Goal: Book appointment/travel/reservation

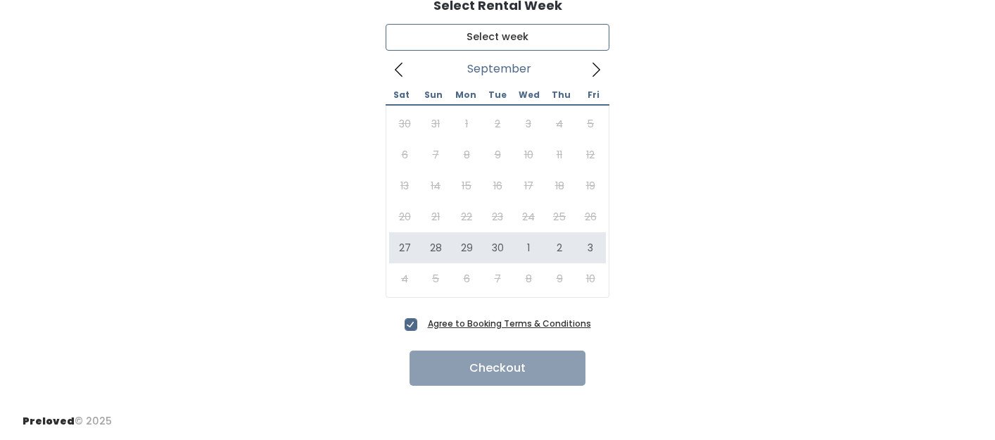
type input "[DATE] to [DATE]"
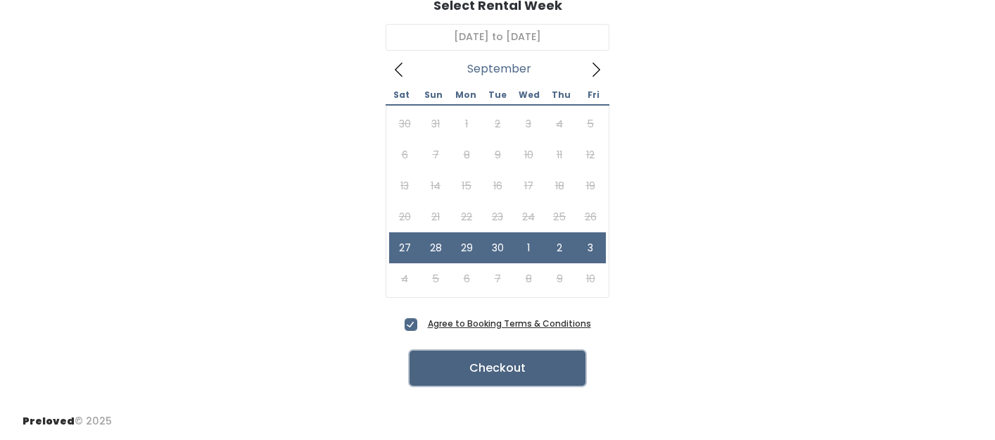
click at [481, 367] on button "Checkout" at bounding box center [497, 367] width 176 height 35
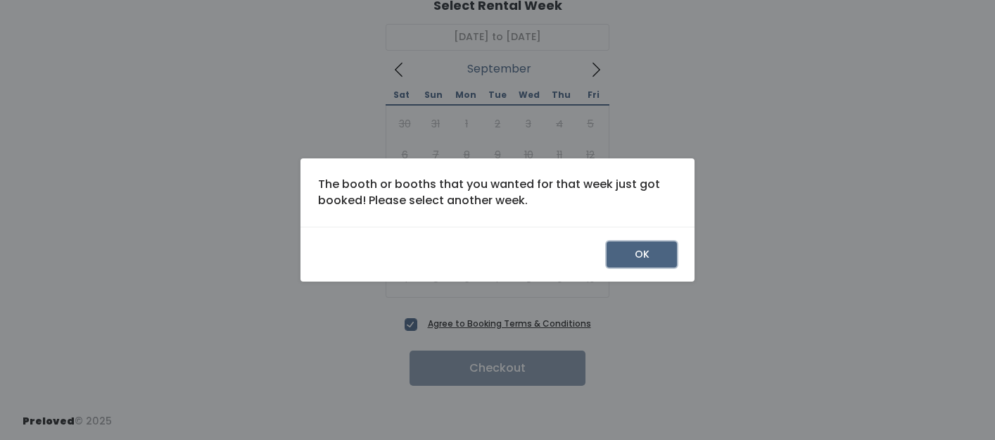
click at [634, 256] on button "OK" at bounding box center [641, 254] width 70 height 27
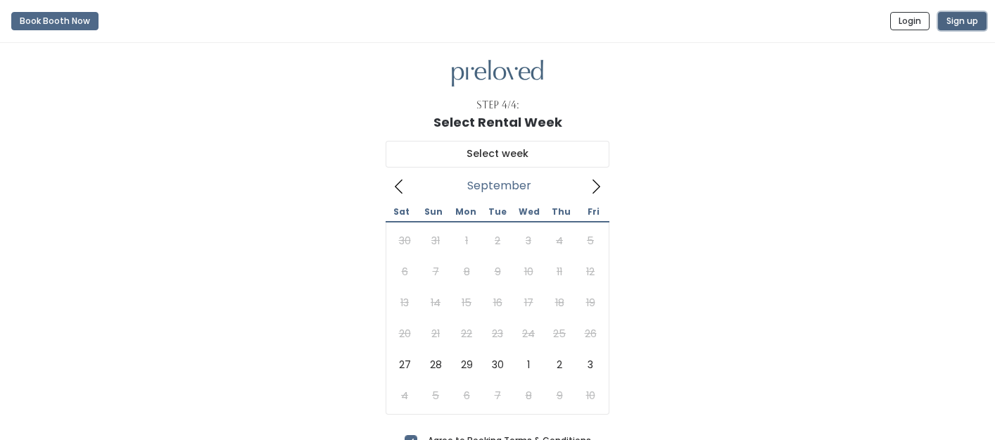
click at [965, 21] on button "Sign up" at bounding box center [962, 21] width 49 height 18
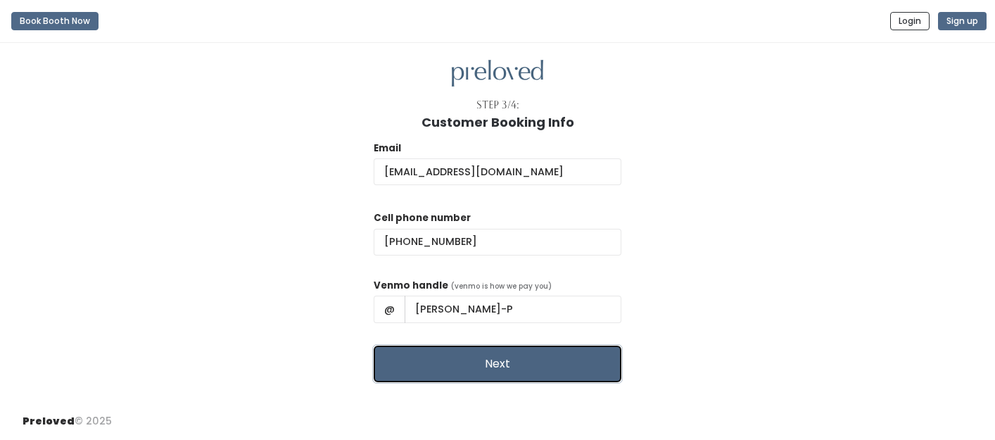
click at [509, 364] on button "Next" at bounding box center [498, 363] width 248 height 37
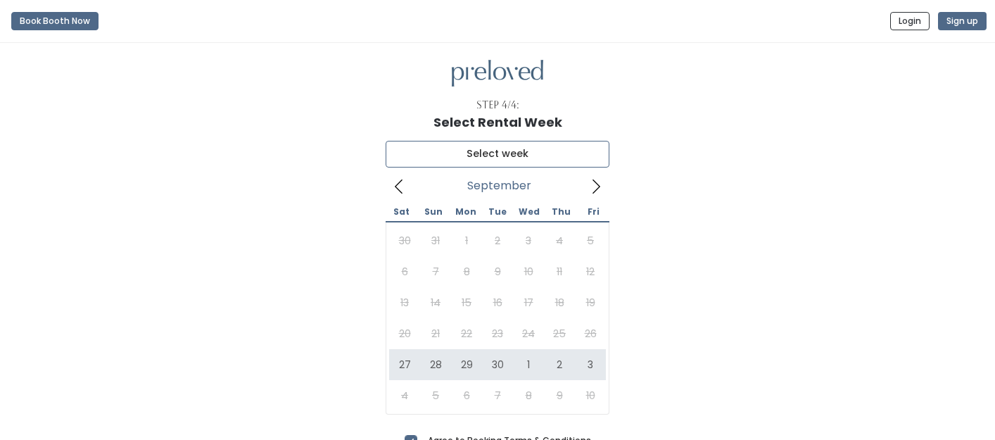
type input "[DATE] to [DATE]"
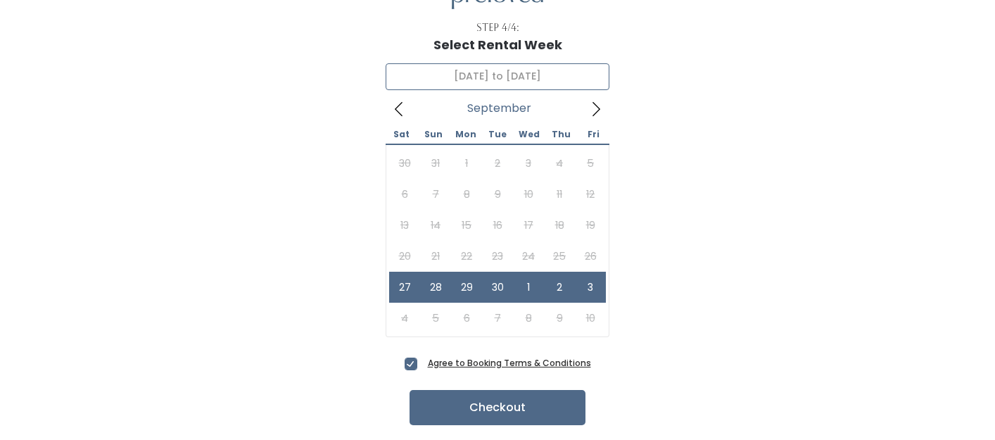
scroll to position [117, 0]
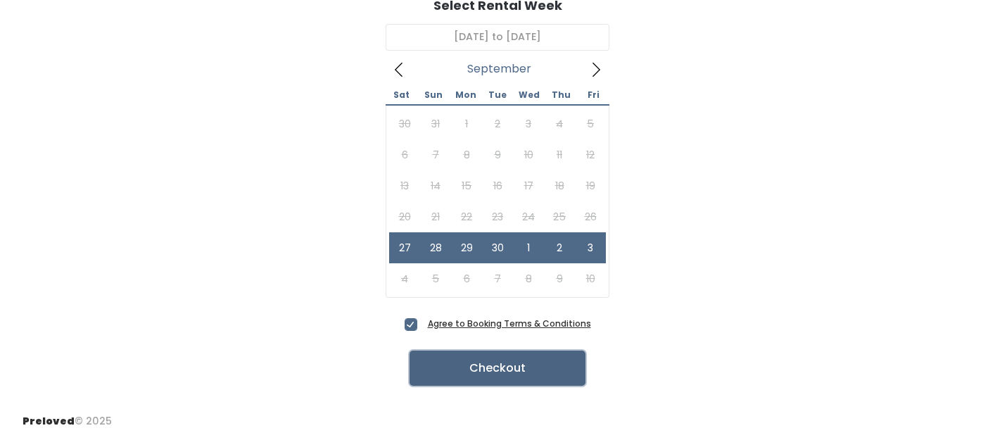
click at [485, 359] on button "Checkout" at bounding box center [497, 367] width 176 height 35
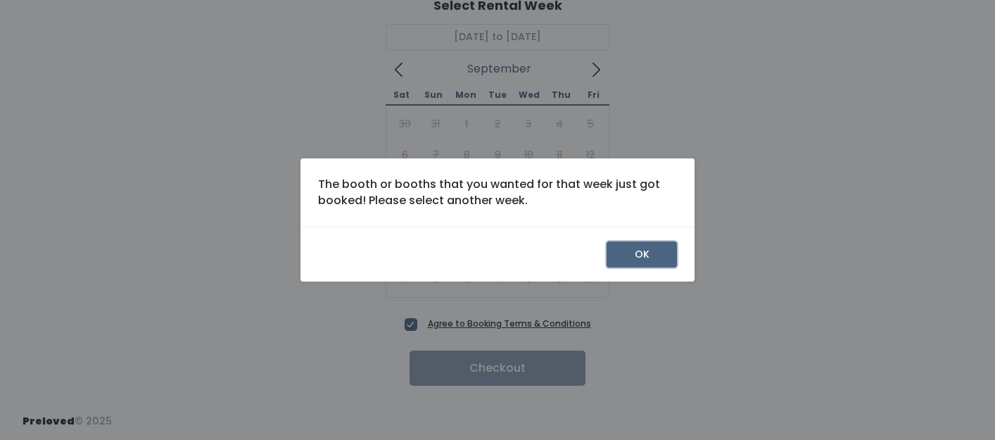
click at [633, 246] on button "OK" at bounding box center [641, 254] width 70 height 27
